Goal: Register for event/course

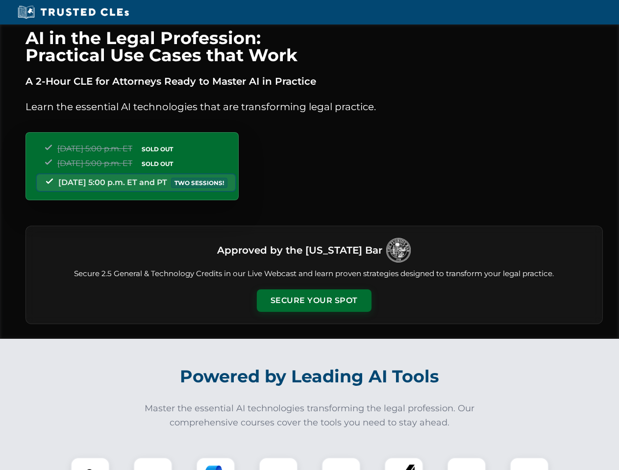
click at [314, 301] on button "Secure Your Spot" at bounding box center [314, 301] width 115 height 23
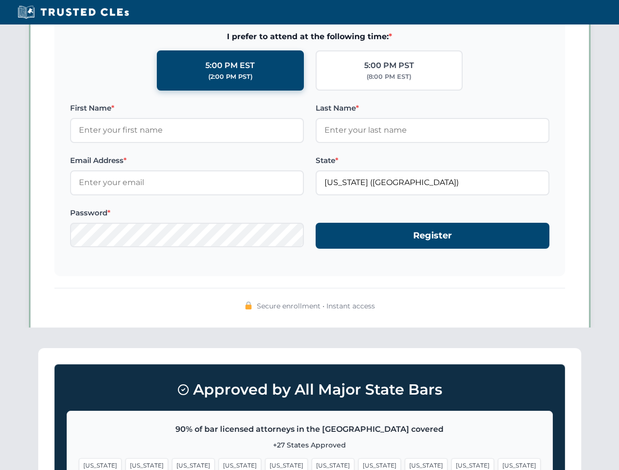
click at [358, 464] on span "[US_STATE]" at bounding box center [379, 466] width 43 height 14
click at [451, 464] on span "[US_STATE]" at bounding box center [472, 466] width 43 height 14
